Goal: Task Accomplishment & Management: Manage account settings

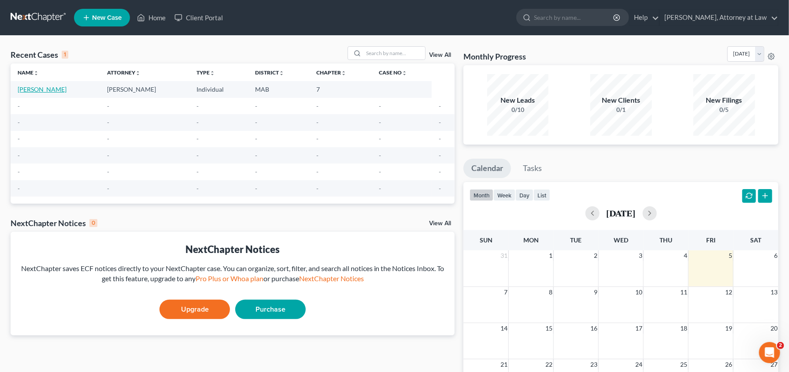
click at [35, 88] on link "[PERSON_NAME]" at bounding box center [42, 88] width 49 height 7
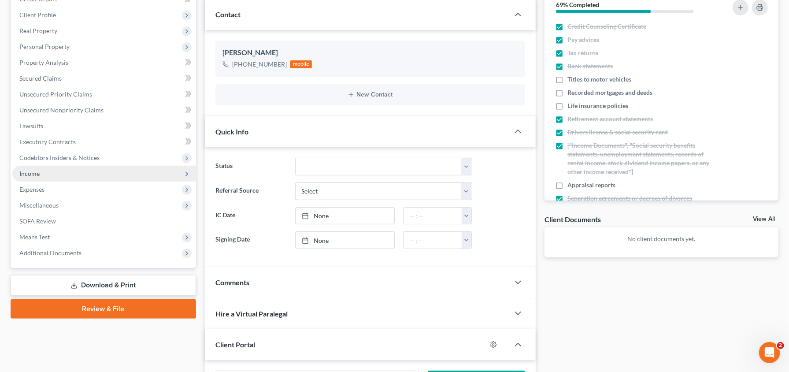
scroll to position [126, 0]
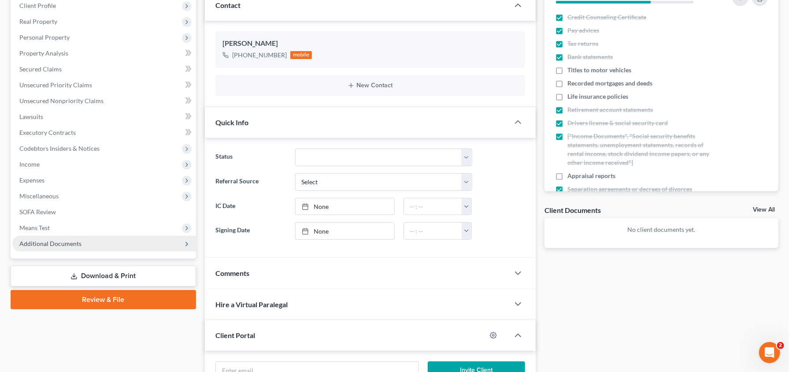
click at [185, 243] on icon at bounding box center [186, 243] width 7 height 7
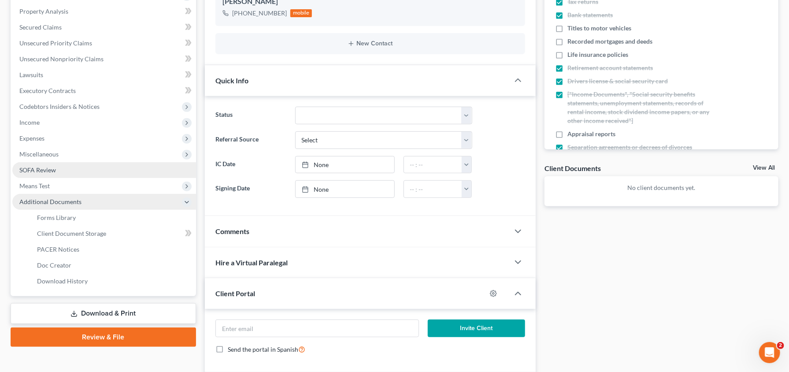
scroll to position [167, 0]
click at [109, 310] on link "Download & Print" at bounding box center [103, 313] width 185 height 21
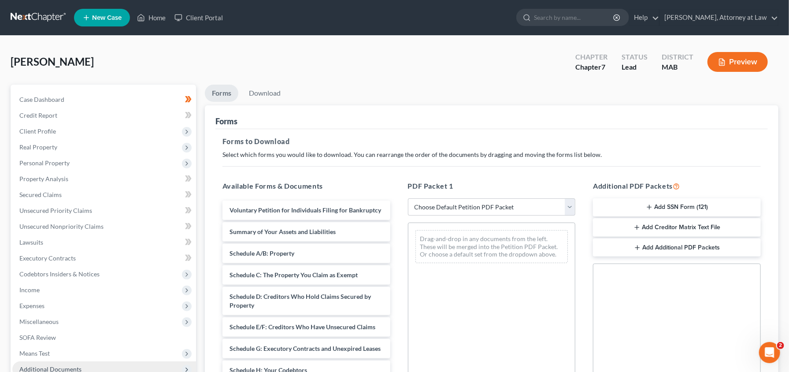
click at [651, 226] on button "Add Creditor Matrix Text File" at bounding box center [677, 227] width 168 height 18
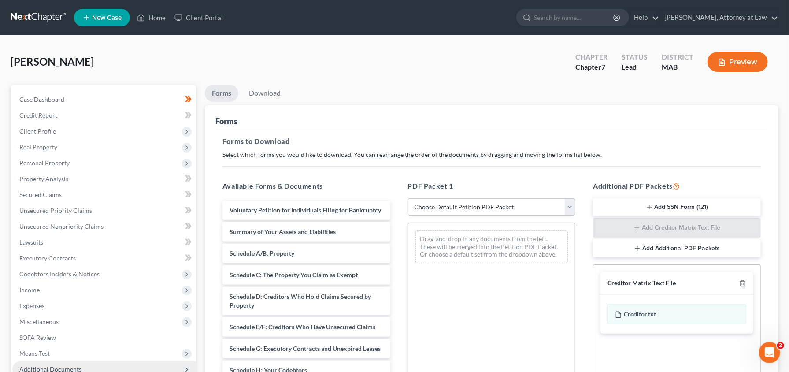
click at [543, 219] on div "Available Forms & Documents Voluntary Petition for Individuals Filing for Bankr…" at bounding box center [492, 323] width 556 height 299
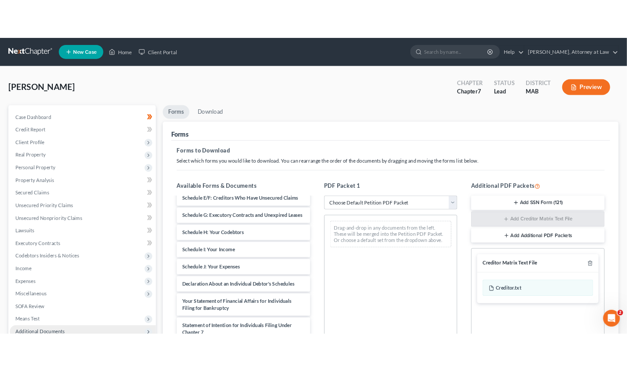
scroll to position [167, 0]
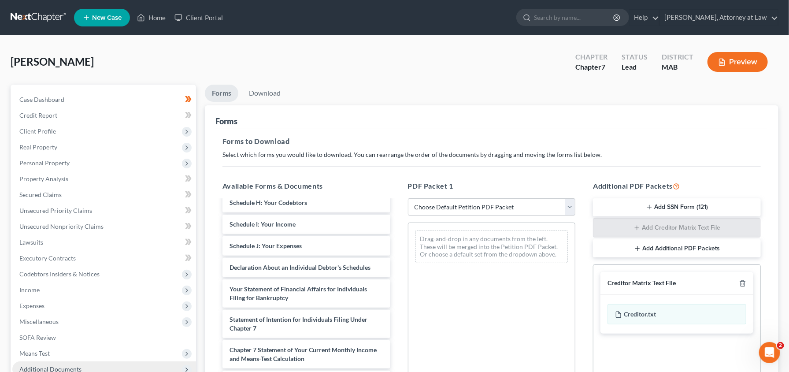
drag, startPoint x: 638, startPoint y: 228, endPoint x: 498, endPoint y: 318, distance: 166.5
click at [498, 318] on div "Drag-and-drop in any documents from the left. These will be merged into the Pet…" at bounding box center [492, 343] width 168 height 242
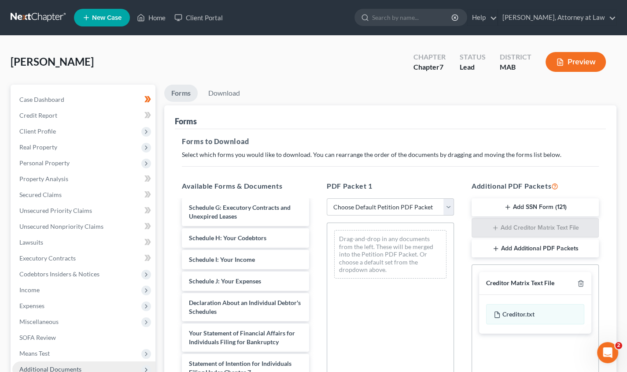
scroll to position [185, 0]
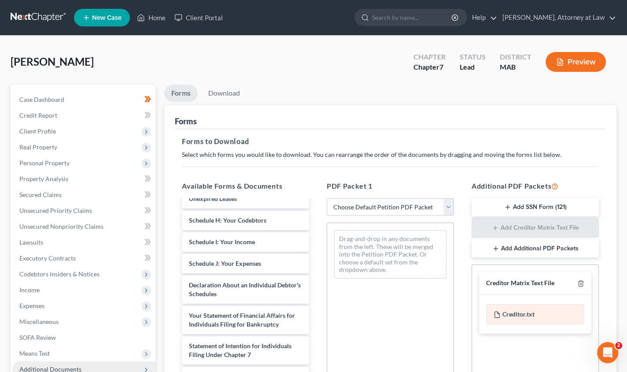
click at [503, 314] on div "Creditor.txt" at bounding box center [535, 314] width 98 height 20
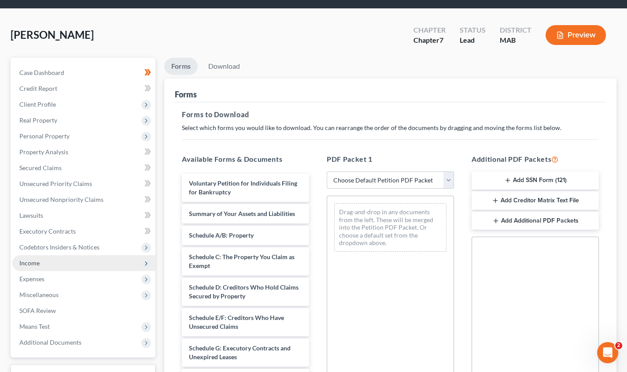
scroll to position [42, 0]
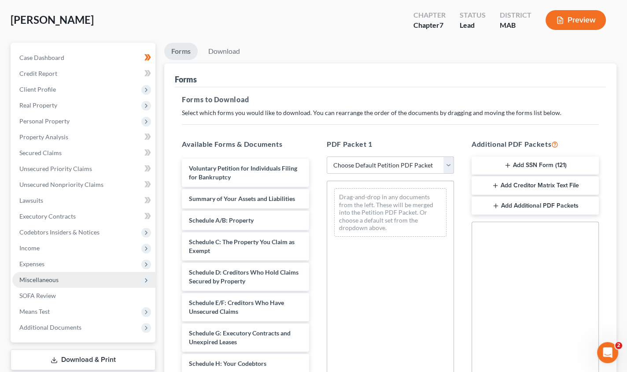
click at [145, 280] on icon at bounding box center [146, 280] width 7 height 7
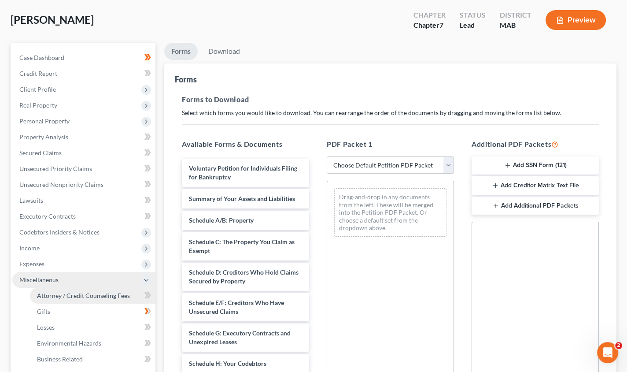
click at [139, 293] on link "Attorney / Credit Counseling Fees" at bounding box center [93, 296] width 126 height 16
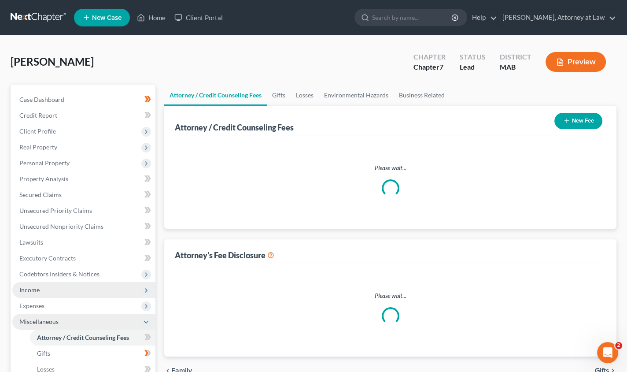
select select "0"
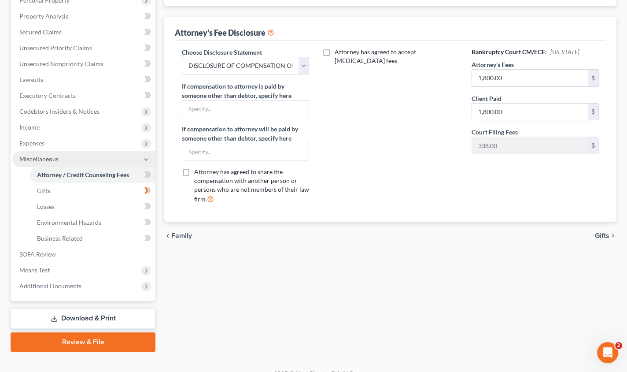
scroll to position [167, 0]
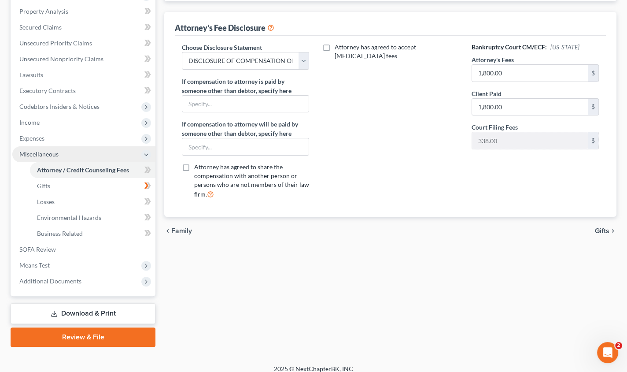
click at [99, 312] on link "Download & Print" at bounding box center [83, 313] width 145 height 21
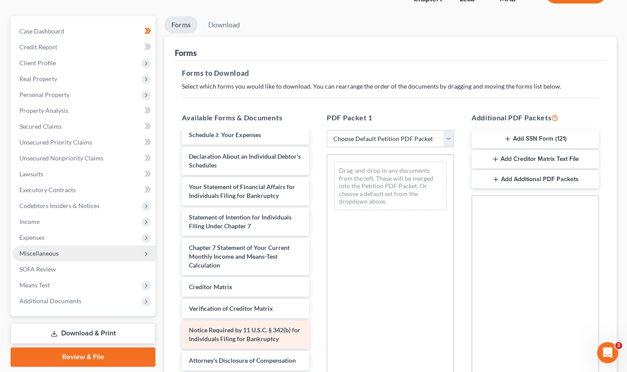
scroll to position [84, 0]
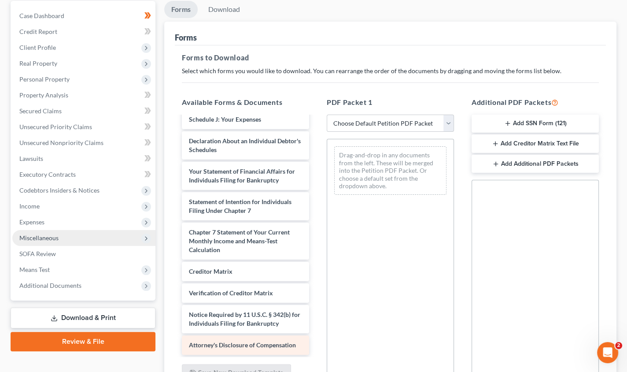
click at [226, 341] on span "Attorney's Disclosure of Compensation" at bounding box center [242, 344] width 107 height 7
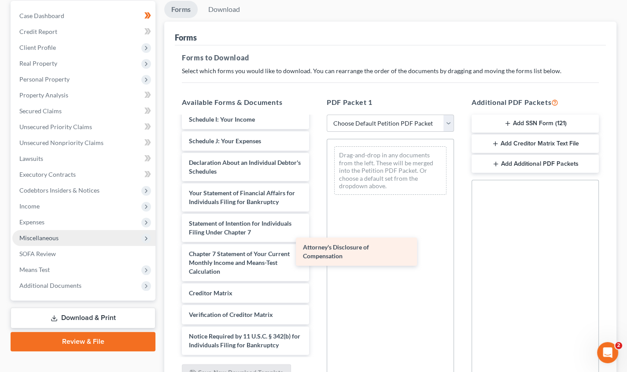
scroll to position [223, 0]
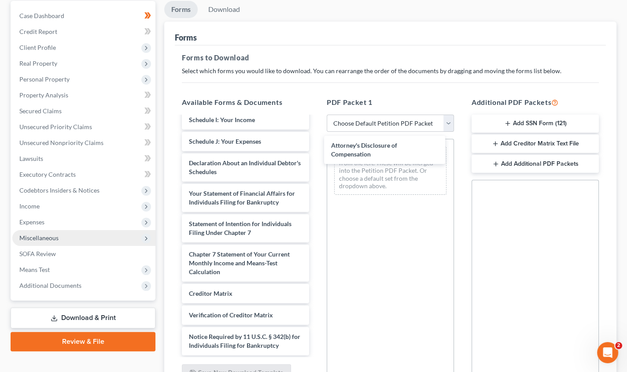
drag, startPoint x: 226, startPoint y: 339, endPoint x: 370, endPoint y: 148, distance: 238.3
click at [316, 148] on div "Attorney's Disclosure of Compensation Voluntary Petition for Individuals Filing…" at bounding box center [245, 124] width 141 height 462
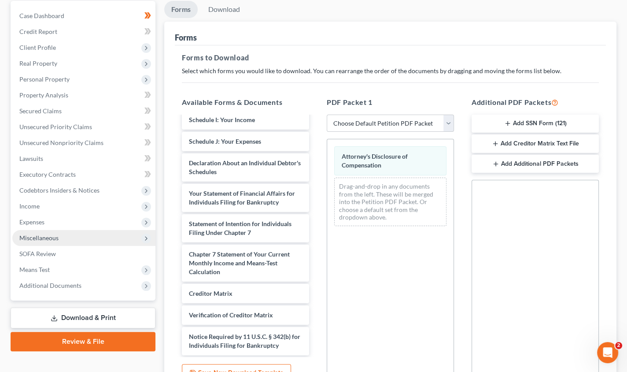
click at [87, 316] on link "Download & Print" at bounding box center [83, 317] width 145 height 21
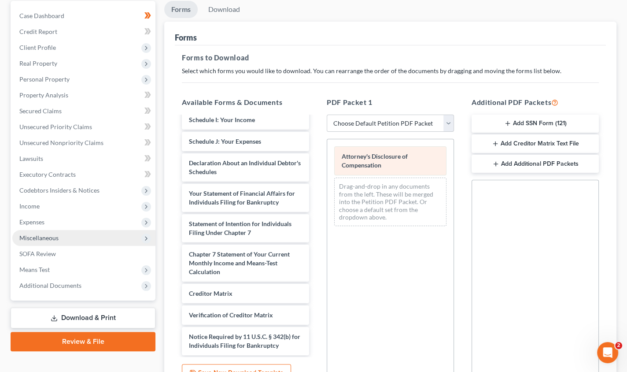
click at [361, 155] on span "Attorney's Disclosure of Compensation" at bounding box center [375, 160] width 66 height 16
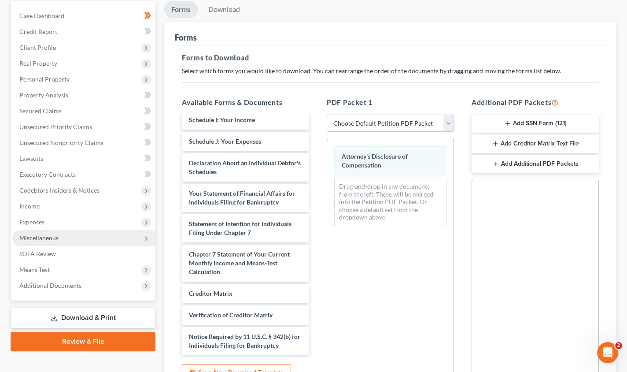
click at [75, 311] on link "Download & Print" at bounding box center [83, 317] width 145 height 21
